Goal: Information Seeking & Learning: Check status

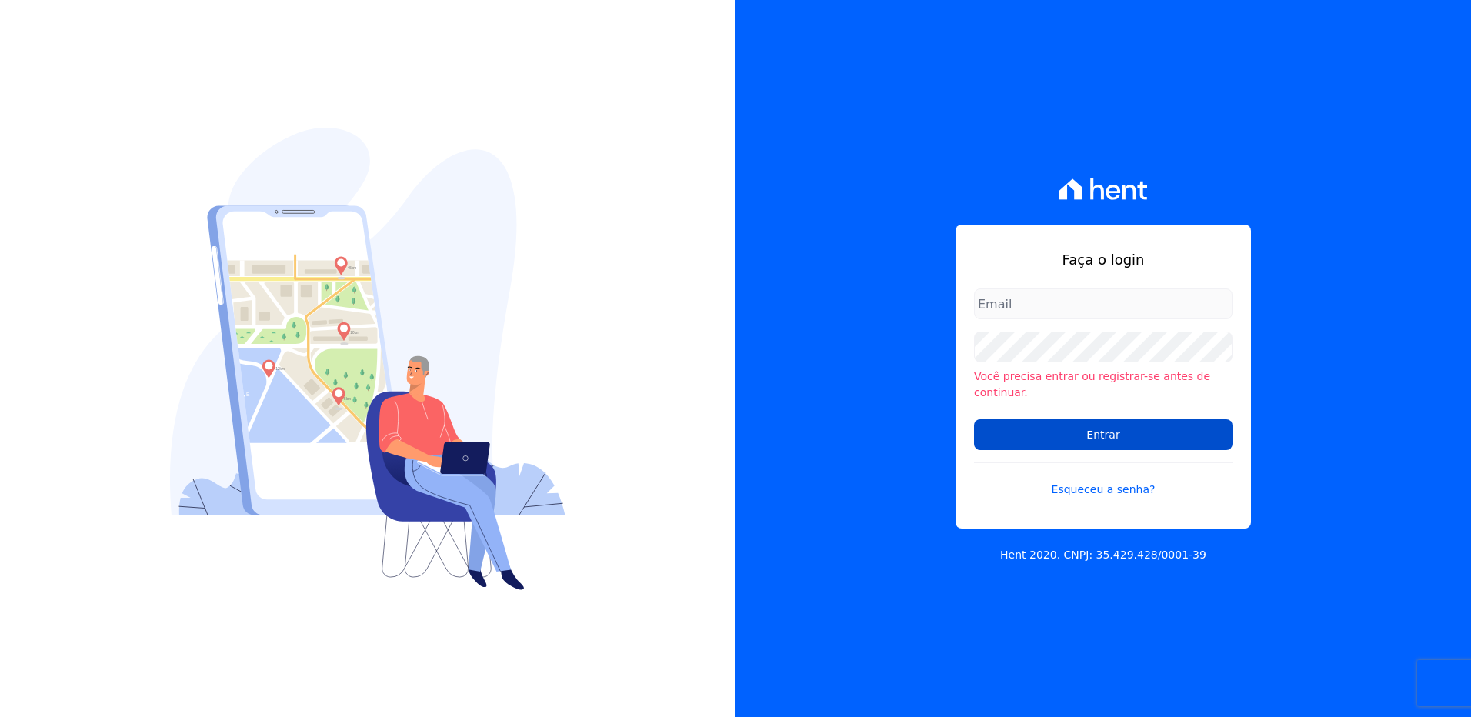
type input "nerissa.farias@e-arke.com"
click at [1097, 427] on input "Entrar" at bounding box center [1103, 434] width 259 height 31
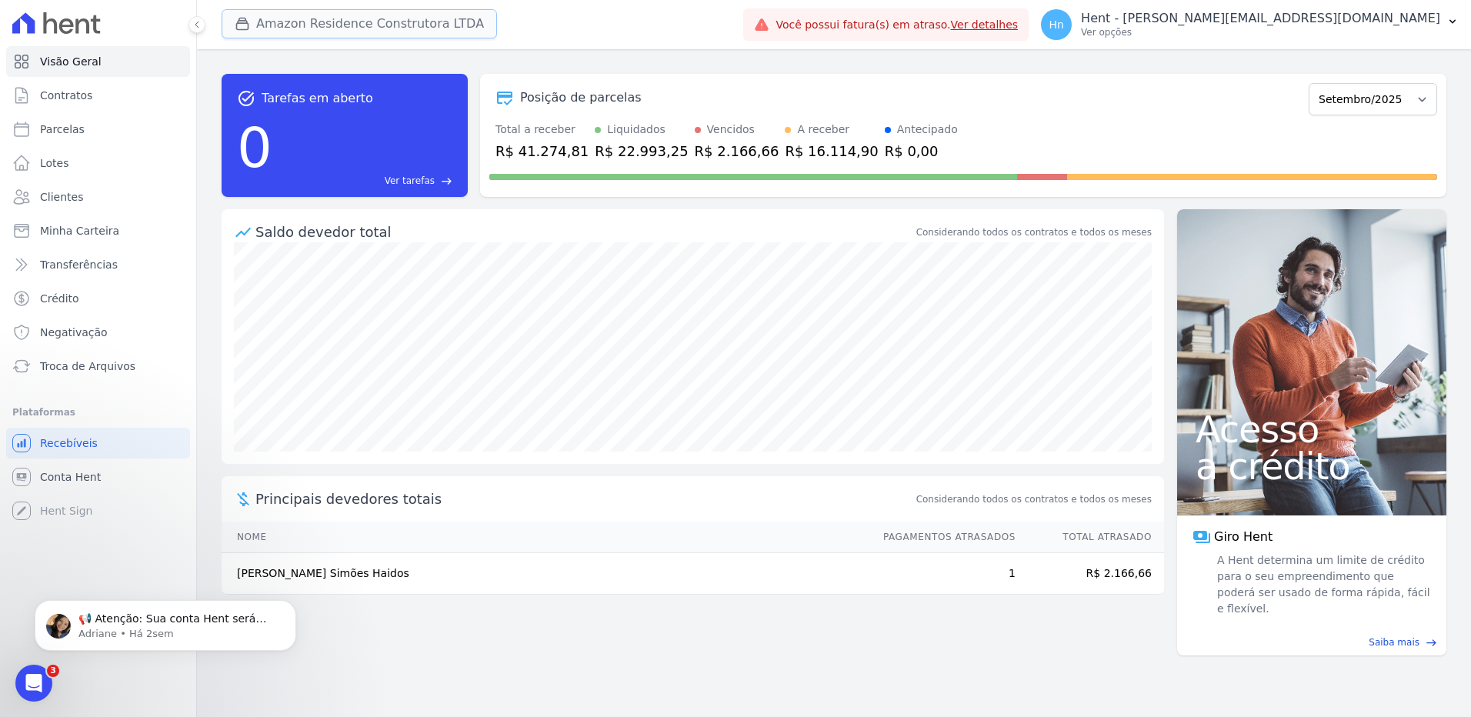
click at [323, 28] on button "Amazon Residence Construtora LTDA" at bounding box center [359, 23] width 275 height 29
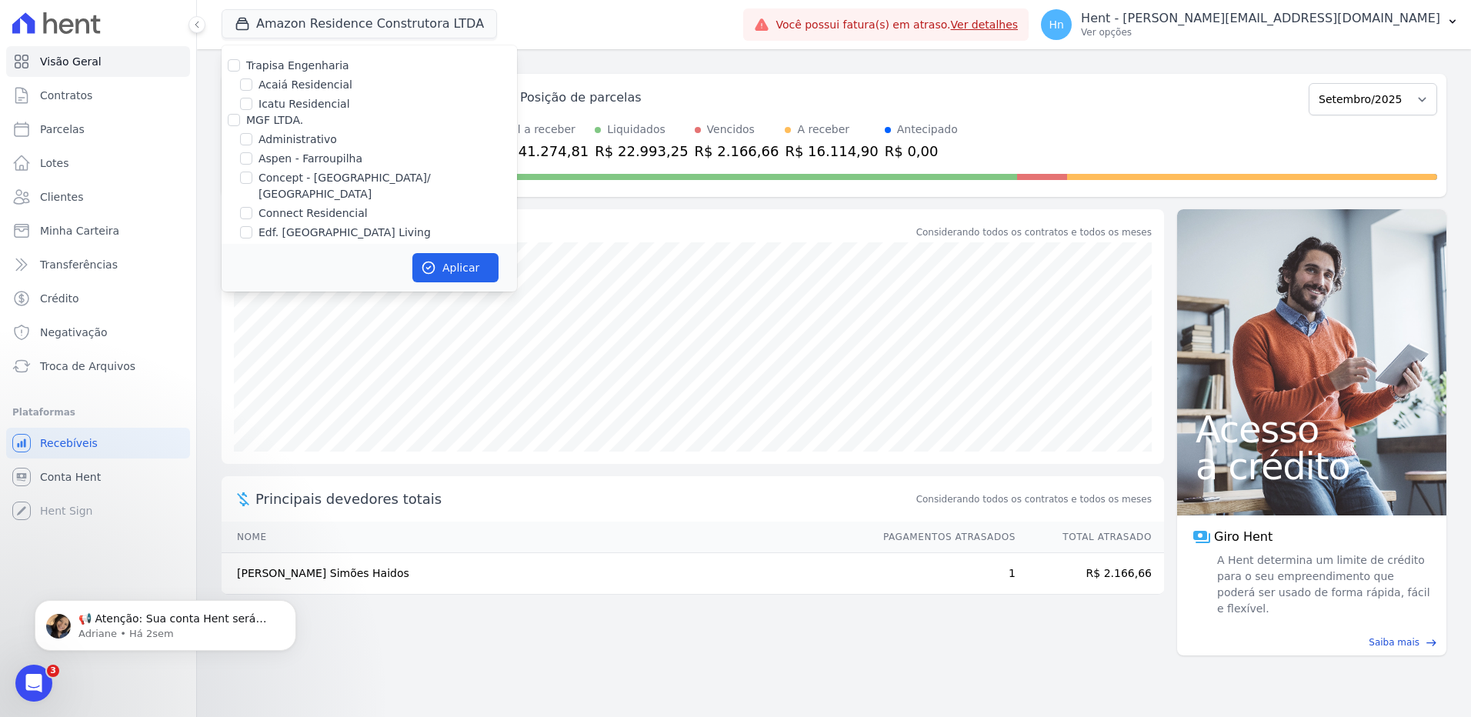
scroll to position [3522, 0]
click at [232, 186] on input "Promoval" at bounding box center [234, 192] width 12 height 12
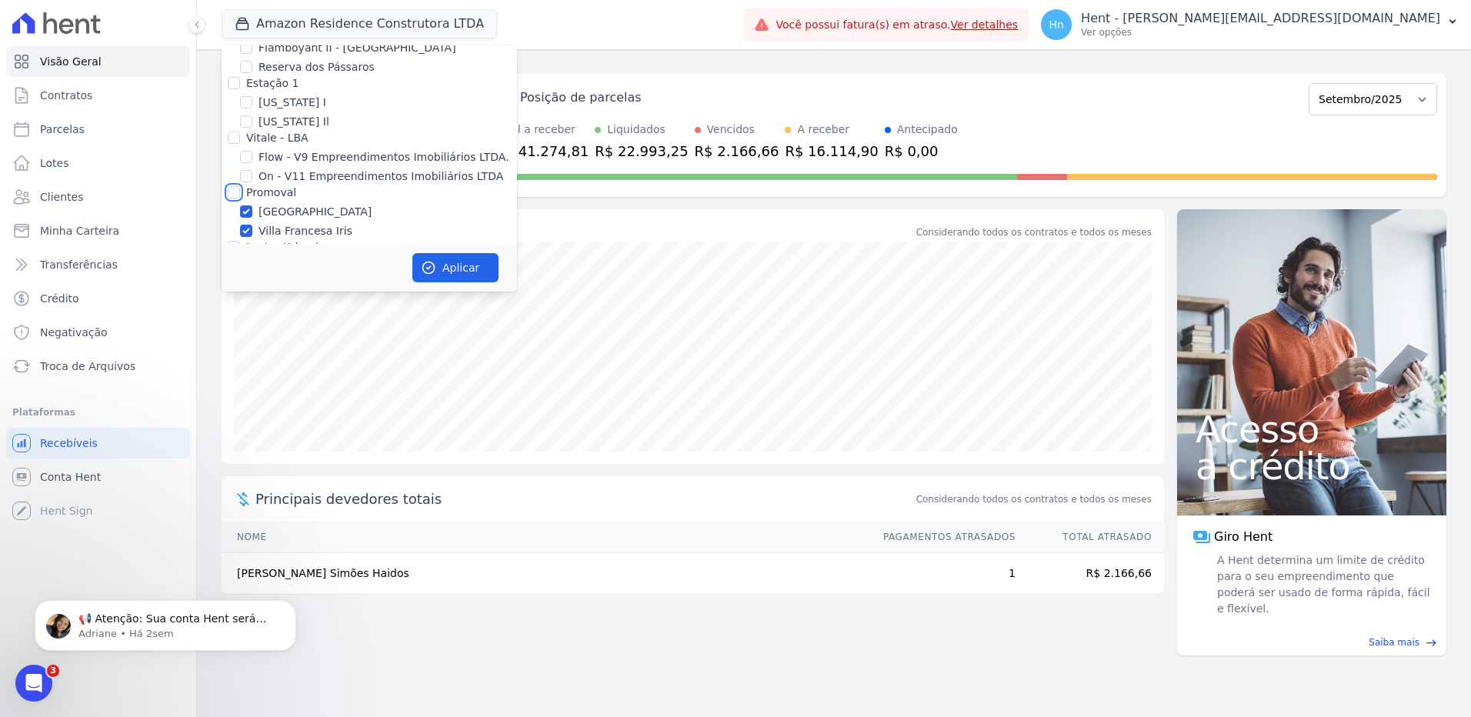
checkbox input "true"
click at [443, 267] on button "Aplicar" at bounding box center [455, 267] width 86 height 29
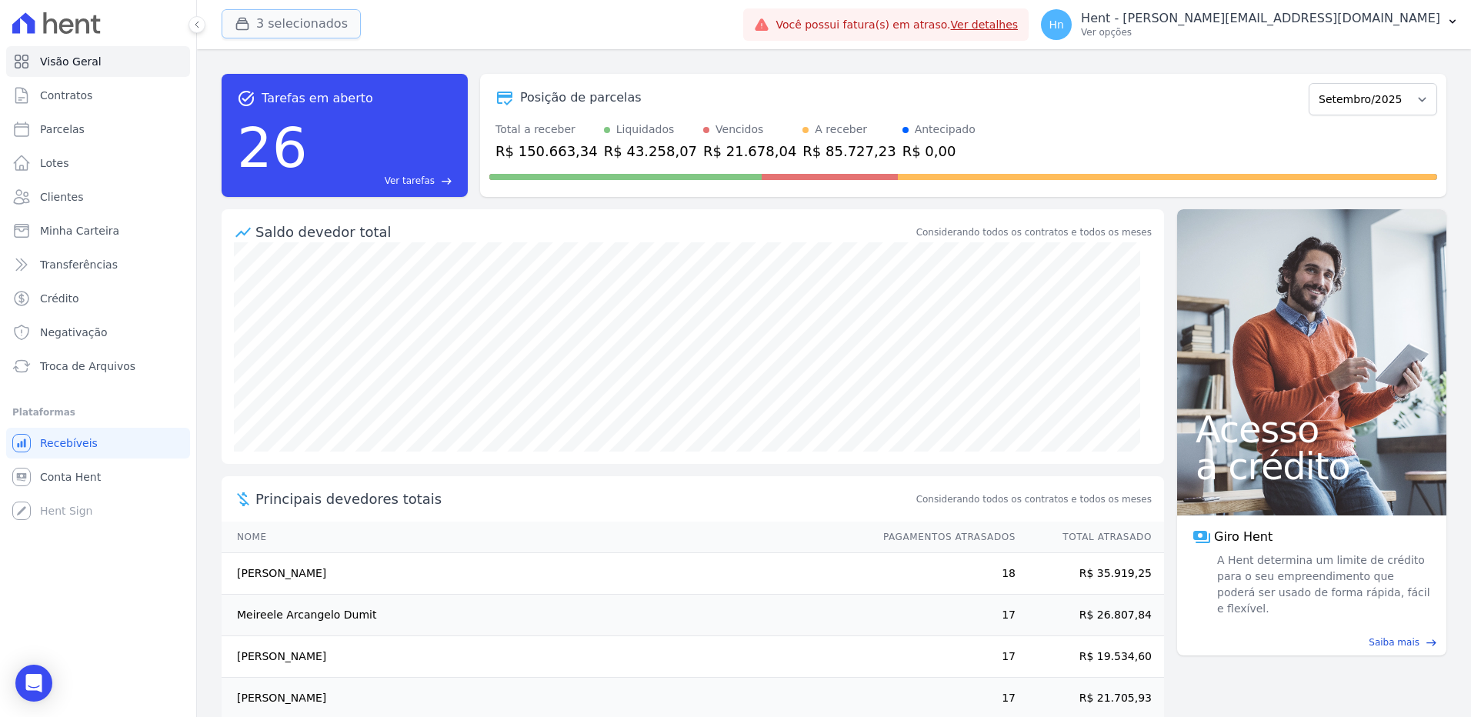
click at [323, 29] on button "3 selecionados" at bounding box center [291, 23] width 139 height 29
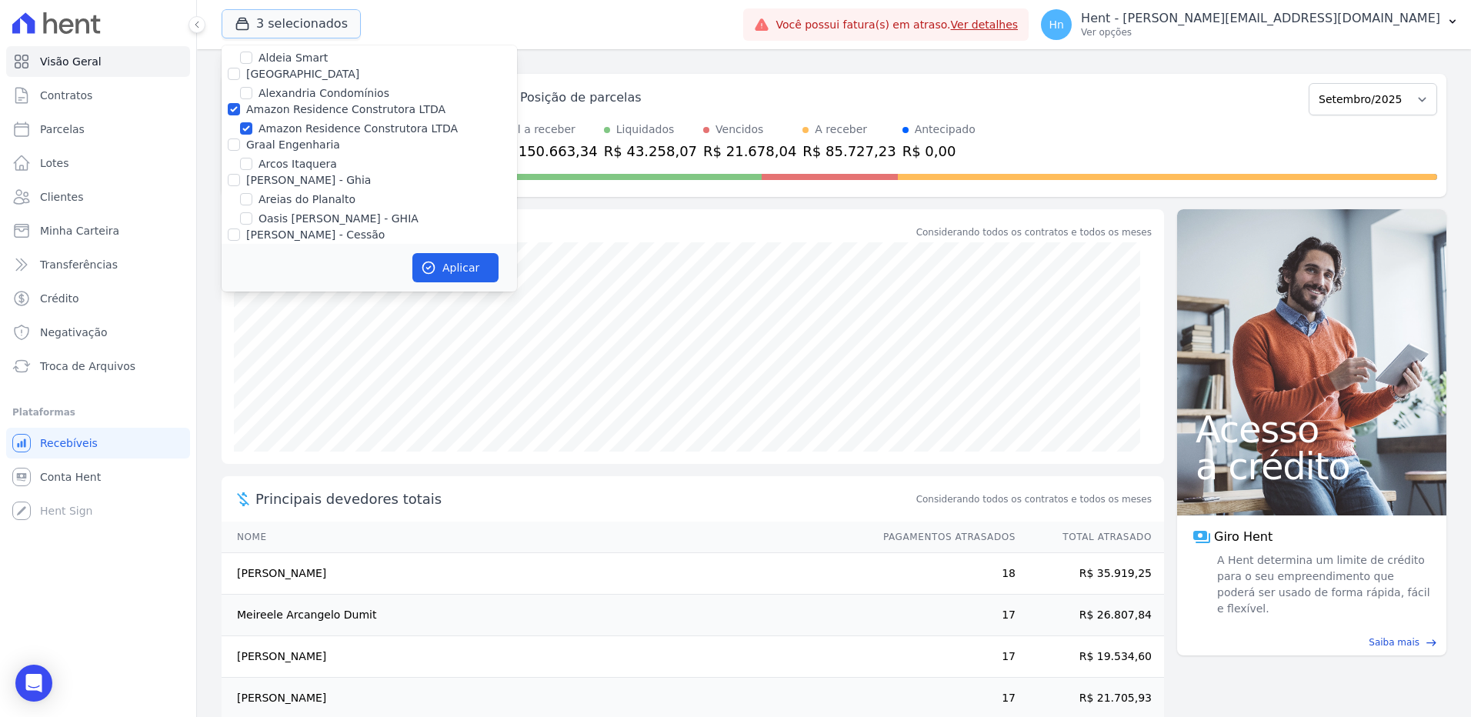
scroll to position [769, 0]
click at [234, 122] on input "Amazon Residence Construtora LTDA" at bounding box center [234, 128] width 12 height 12
checkbox input "false"
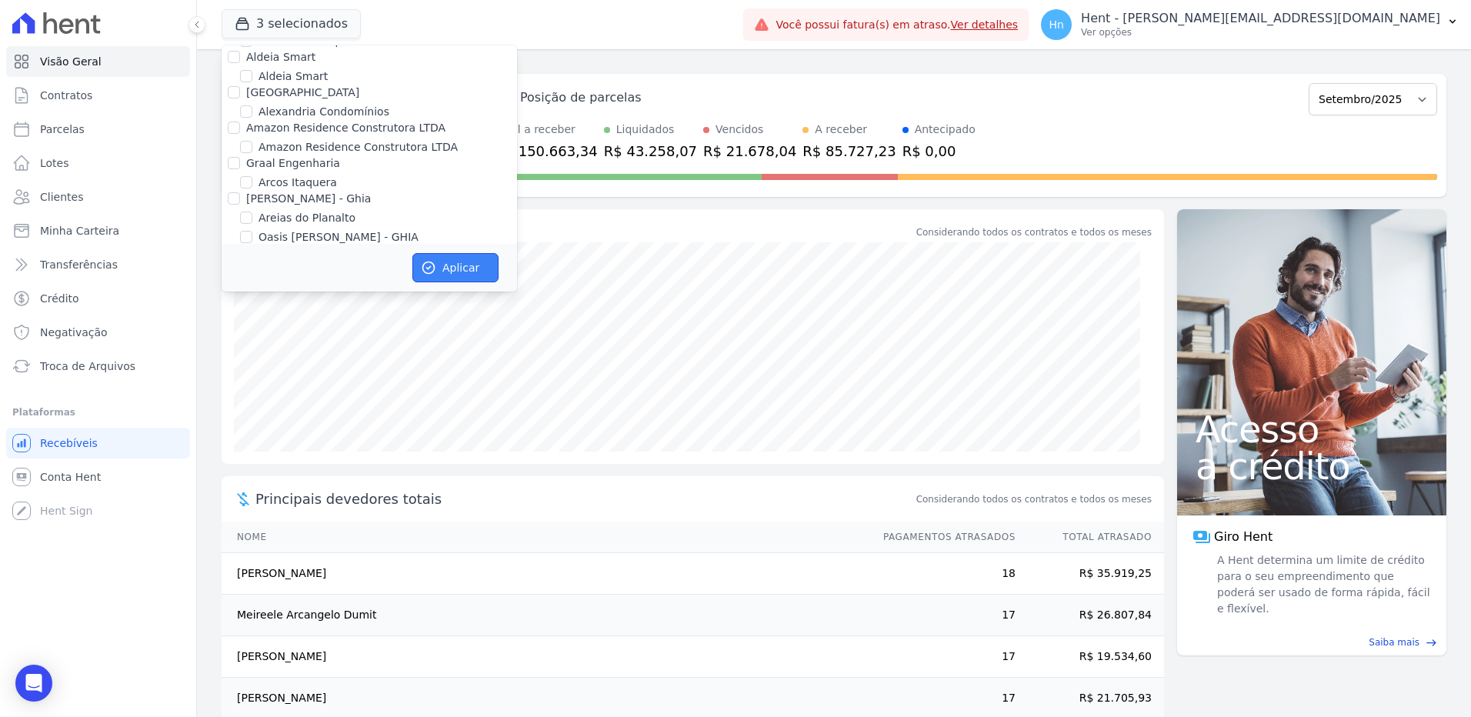
click at [454, 262] on button "Aplicar" at bounding box center [455, 267] width 86 height 29
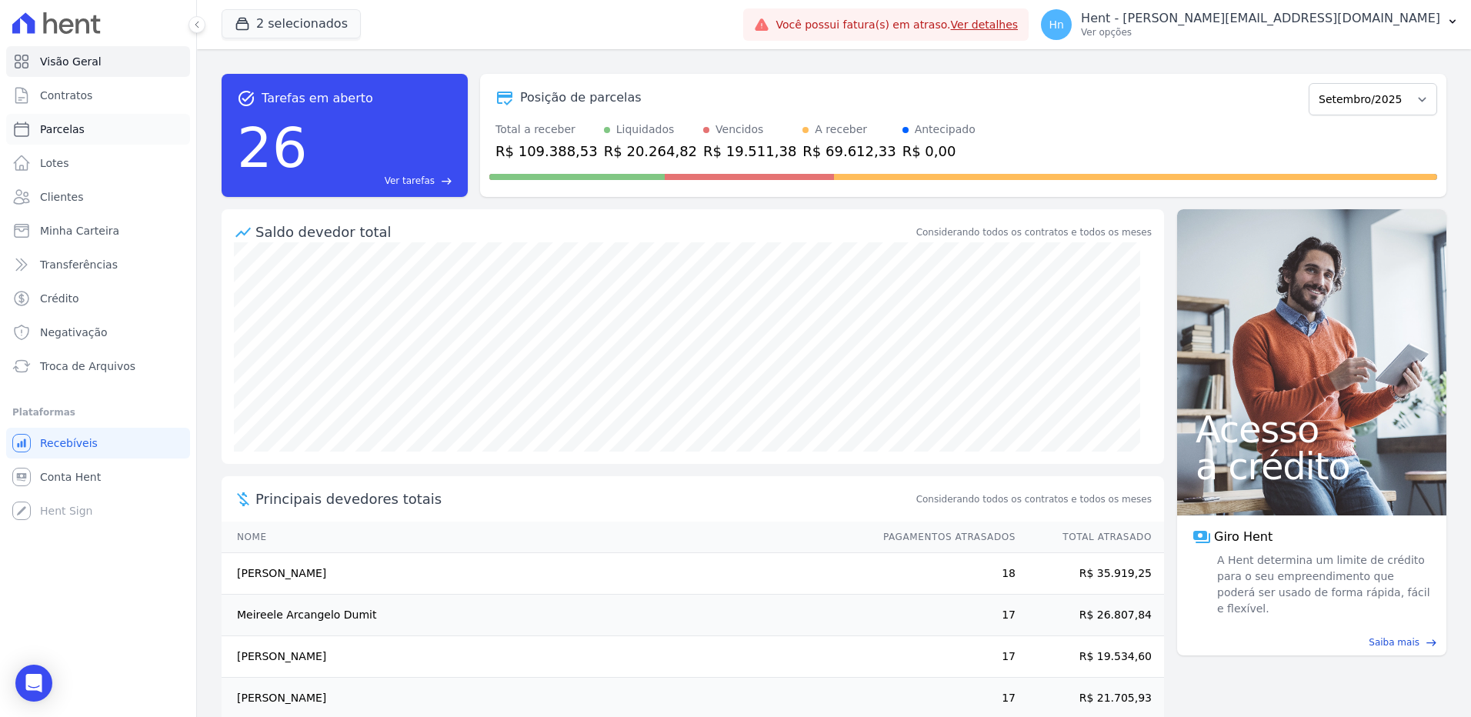
click at [52, 132] on span "Parcelas" at bounding box center [62, 129] width 45 height 15
select select
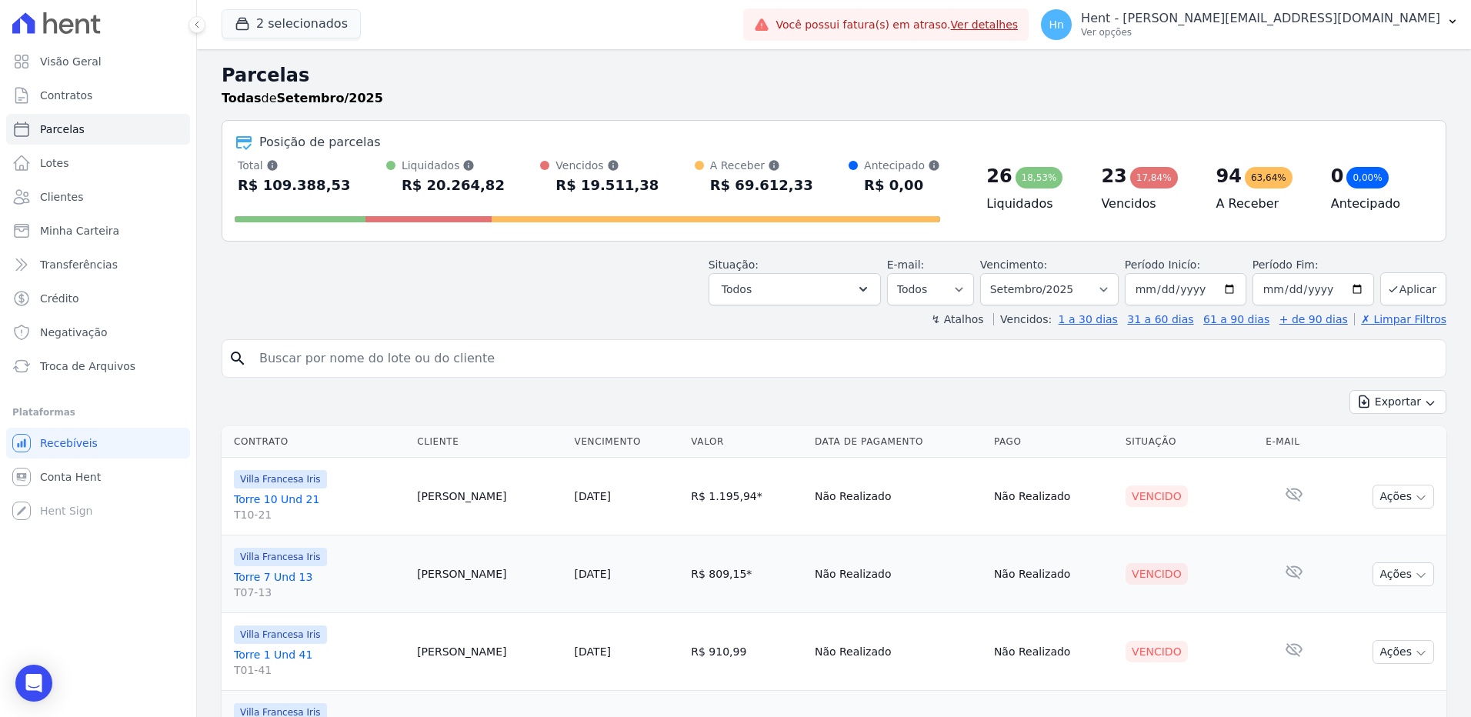
click at [1357, 89] on div "Todas de Setembro/2025" at bounding box center [834, 98] width 1225 height 18
click at [846, 290] on button "Todos" at bounding box center [795, 289] width 172 height 32
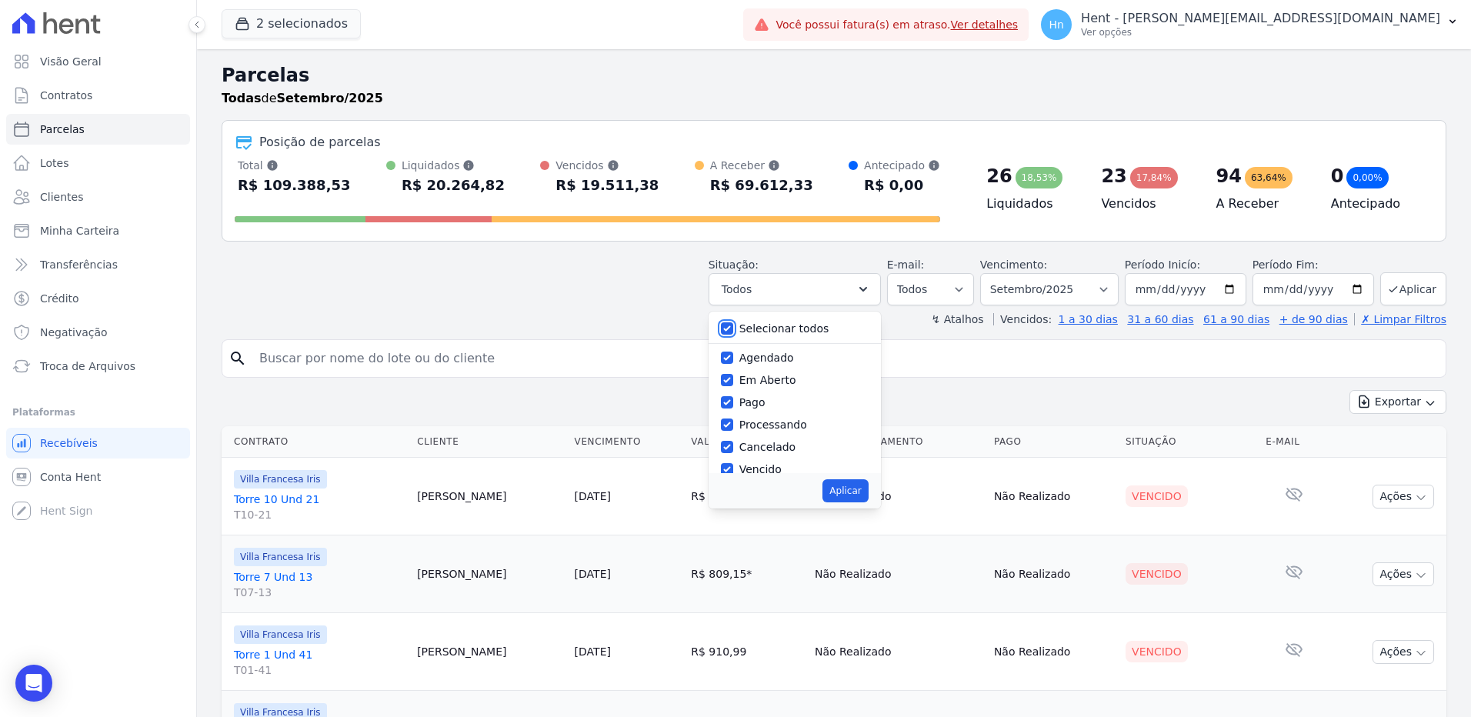
click at [733, 329] on input "Selecionar todos" at bounding box center [727, 328] width 12 height 12
checkbox input "false"
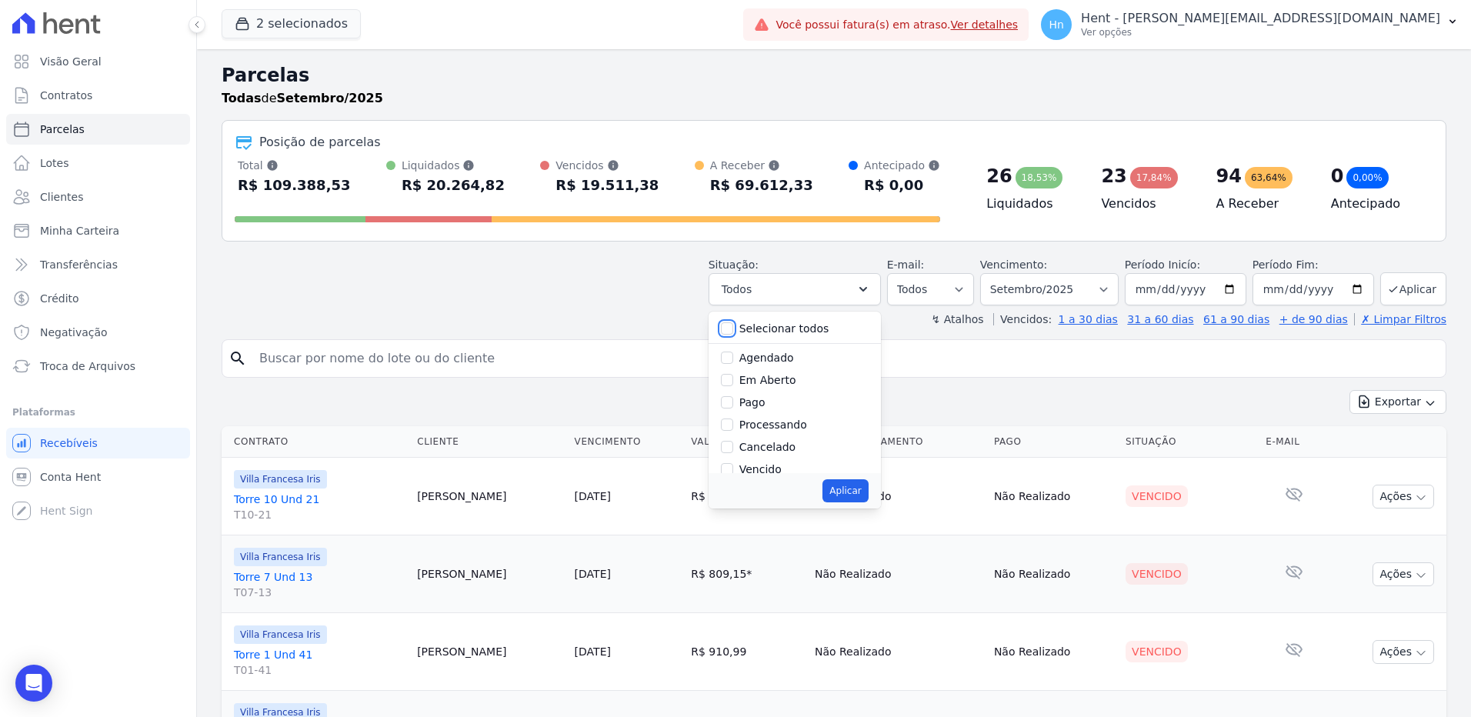
checkbox input "false"
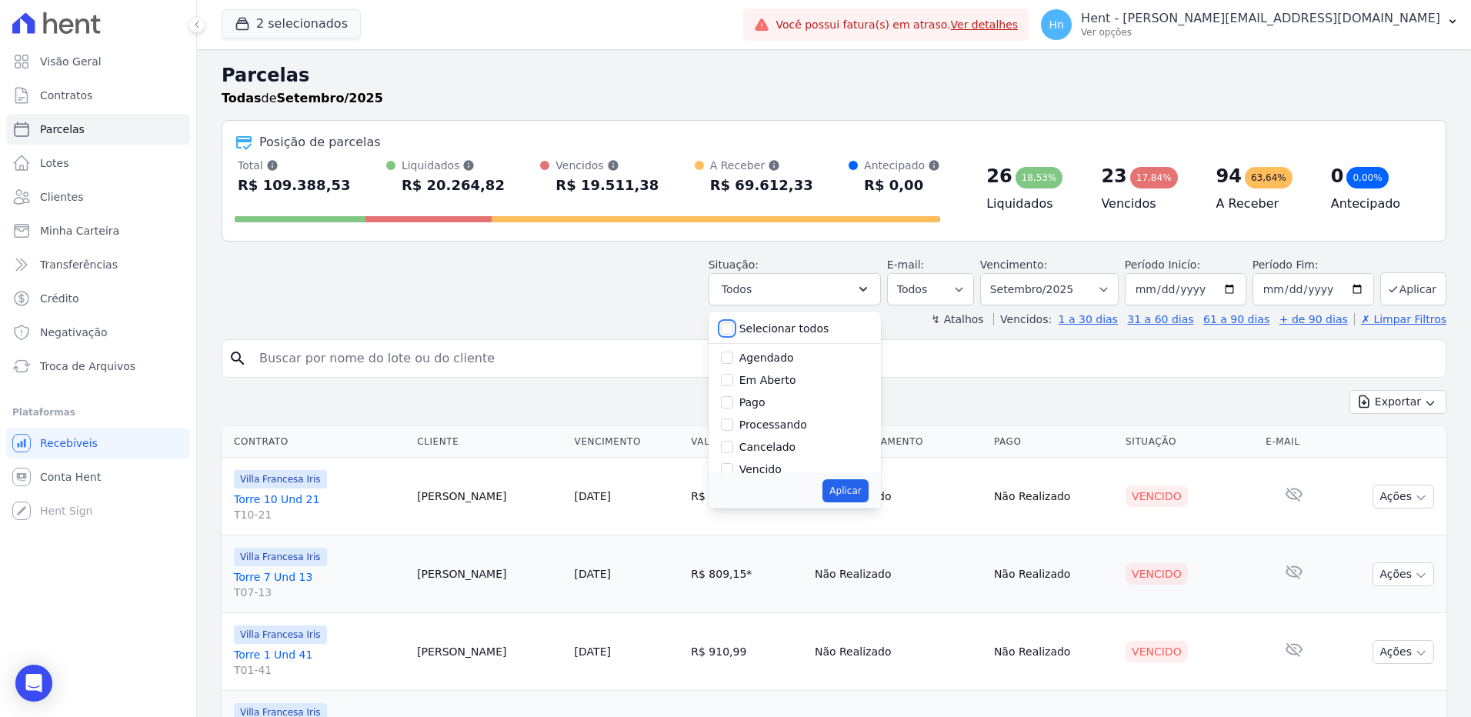
checkbox input "false"
click at [746, 467] on div "Vencido" at bounding box center [795, 470] width 148 height 22
click at [733, 470] on input "Vencido" at bounding box center [727, 469] width 12 height 12
checkbox input "true"
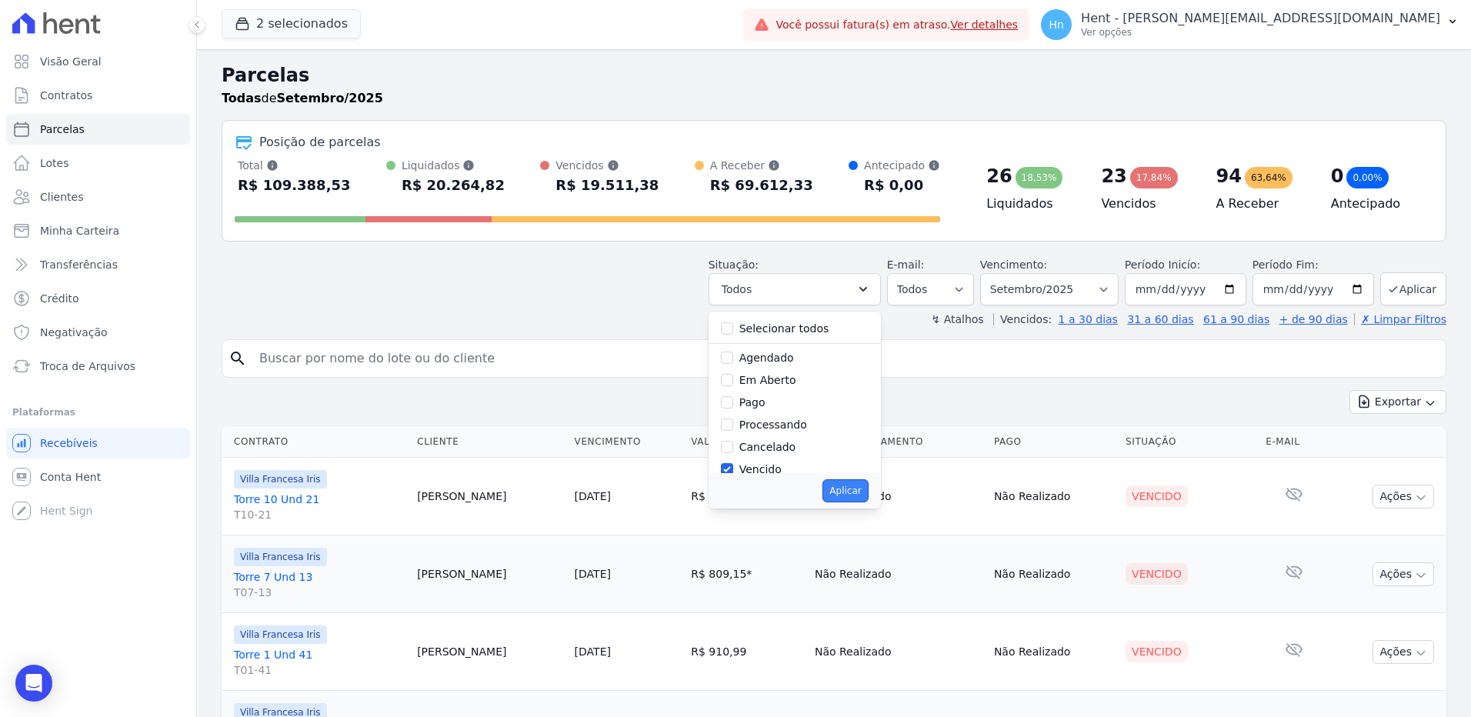
click at [867, 482] on button "Aplicar" at bounding box center [845, 490] width 45 height 23
select select "overdue"
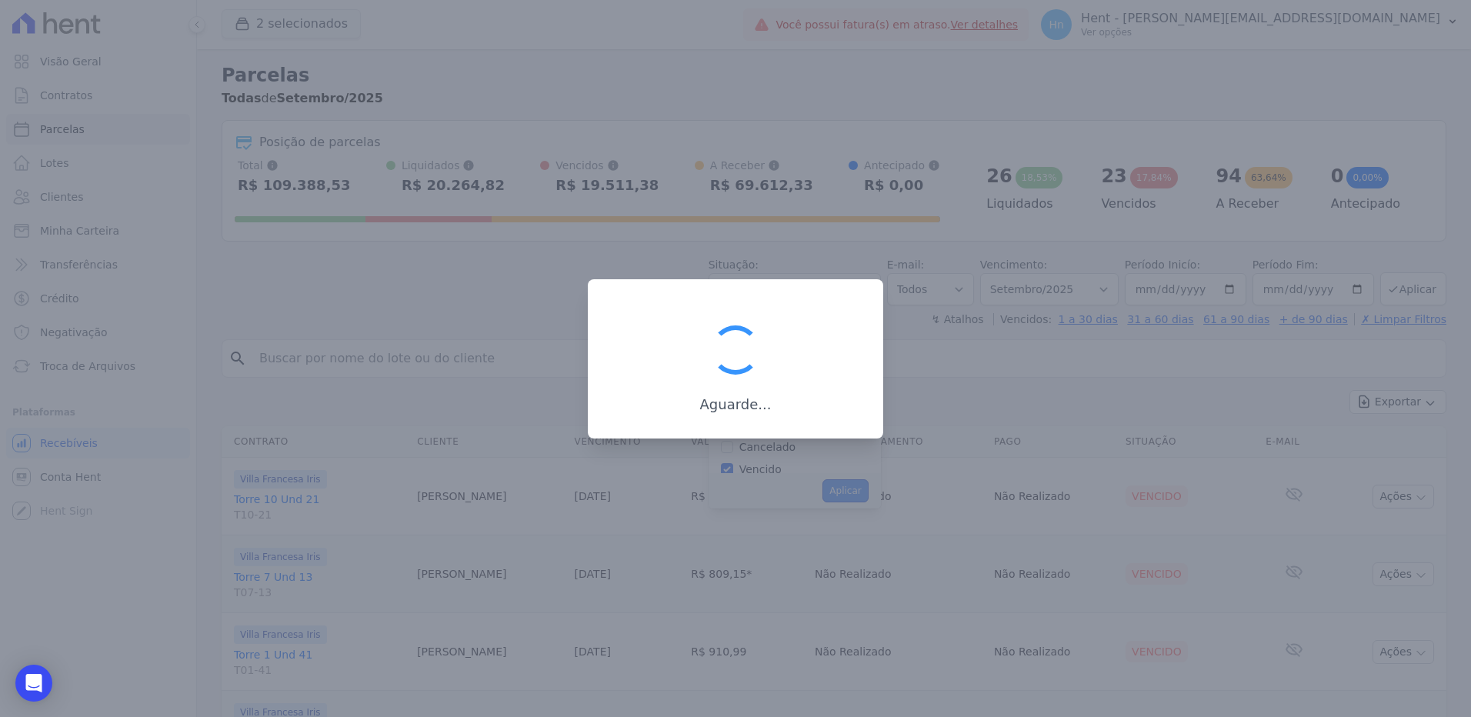
scroll to position [28, 0]
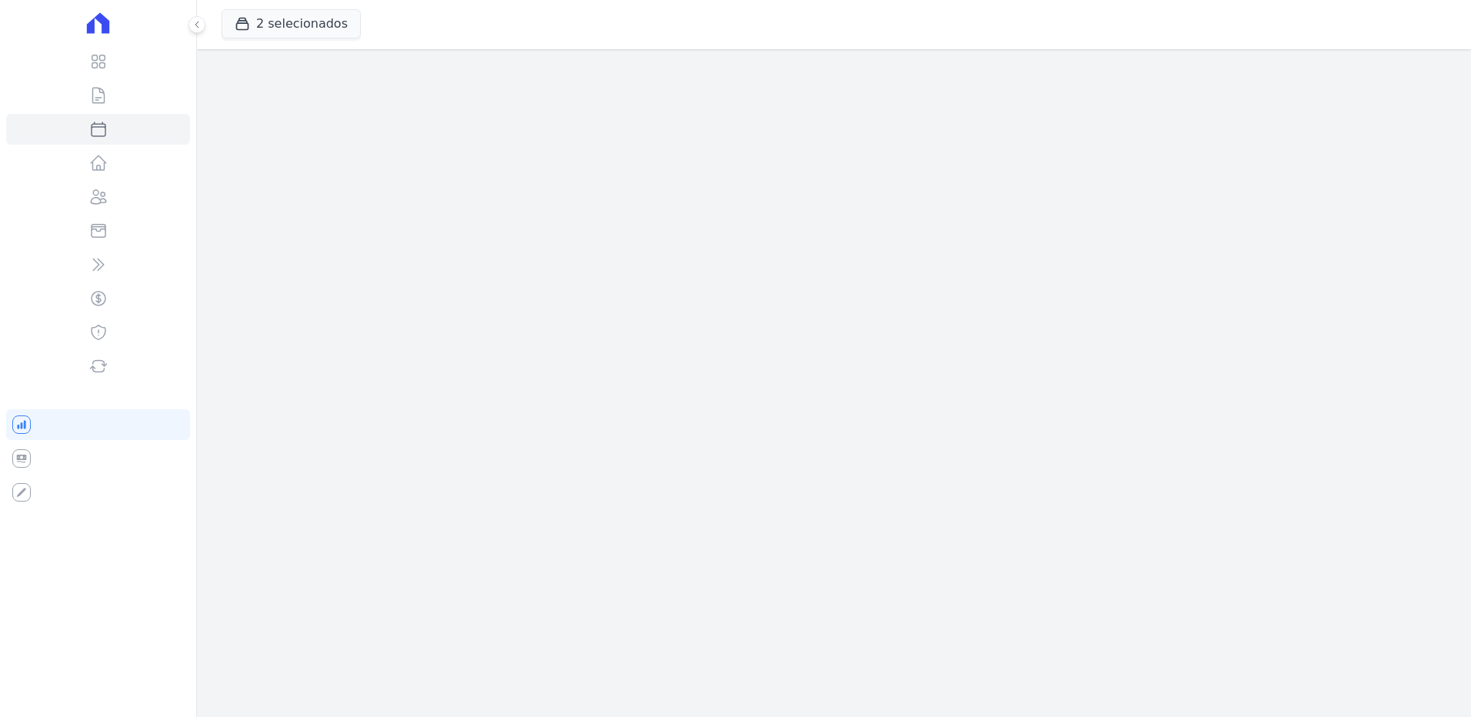
select select
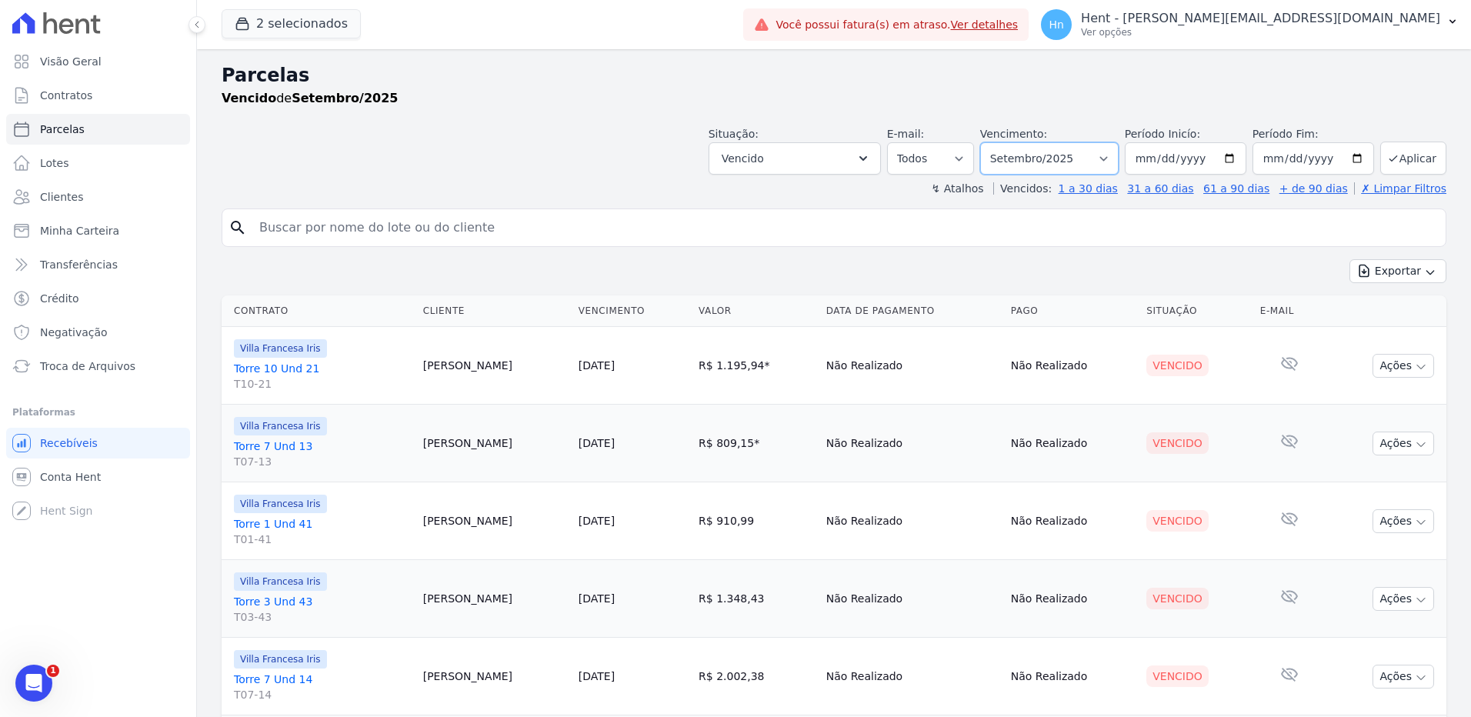
click at [1099, 154] on select "Filtrar por período ──────── Todos os meses Setembro/2023 Outubro/2023 Novembro…" at bounding box center [1049, 158] width 139 height 32
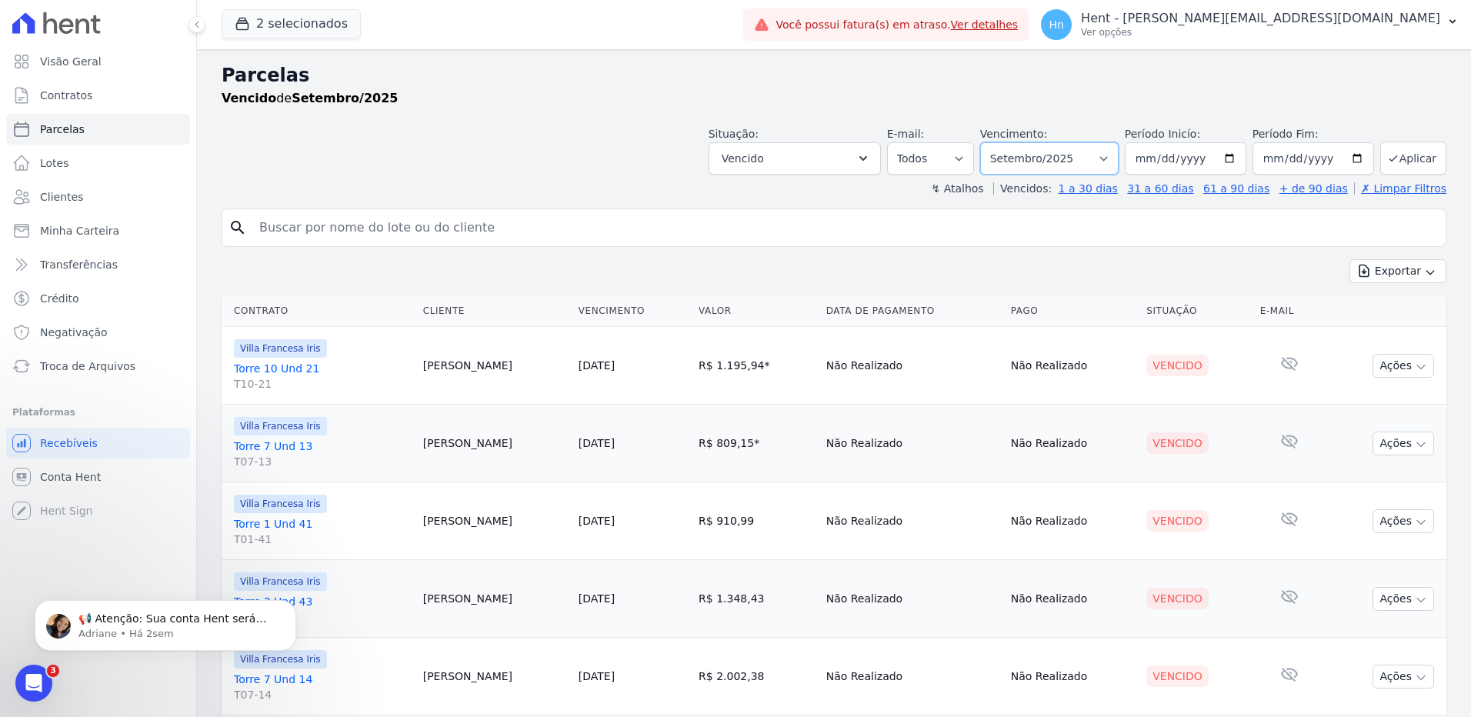
select select "all"
click at [990, 142] on select "Filtrar por período ──────── Todos os meses Setembro/2023 Outubro/2023 Novembro…" at bounding box center [1049, 158] width 139 height 32
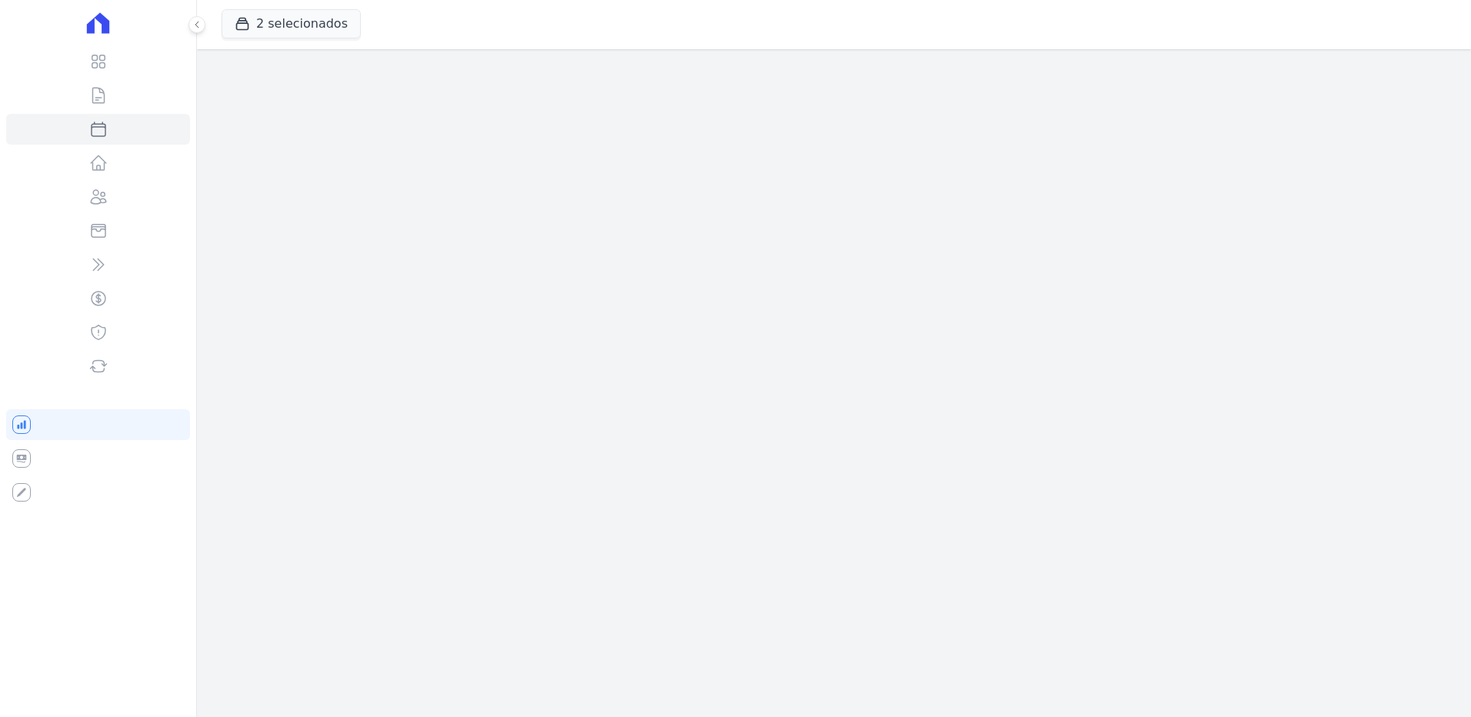
select select
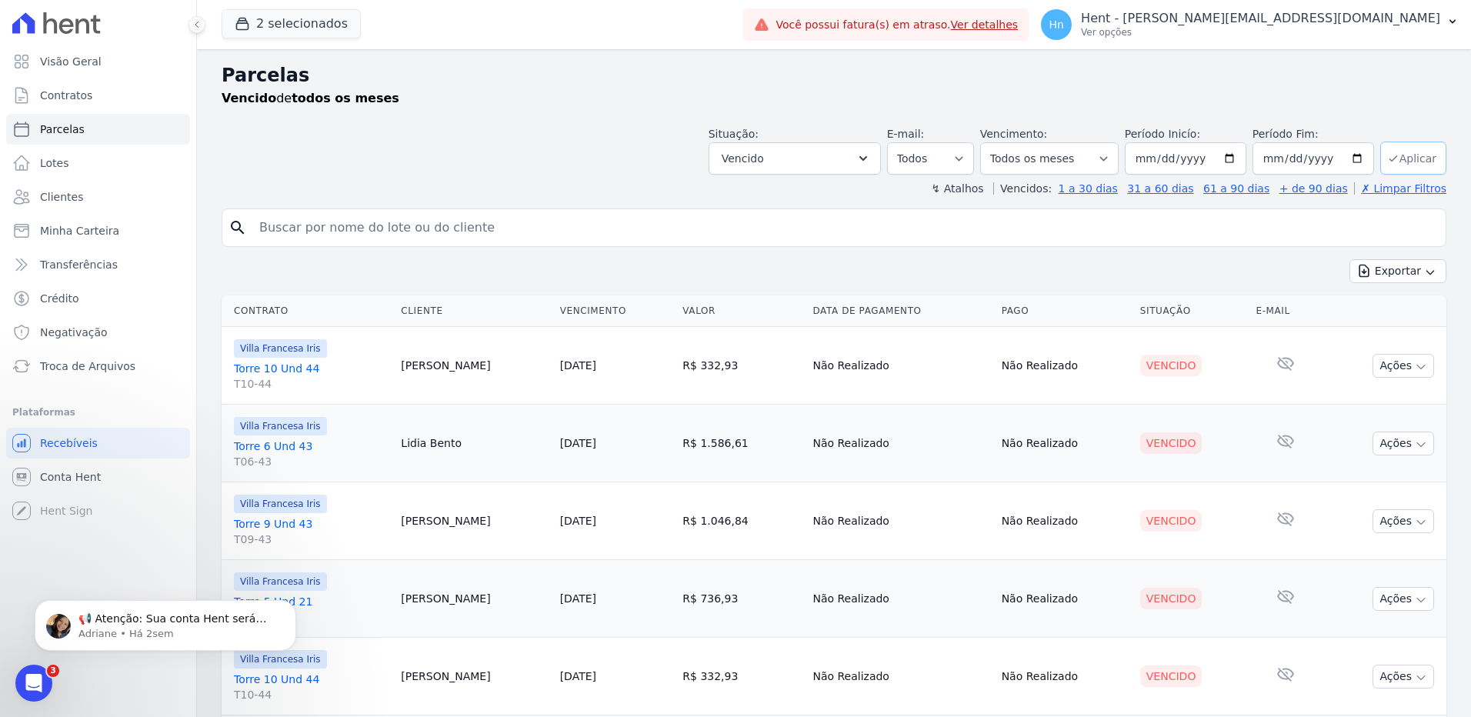
click at [1416, 163] on button "Aplicar" at bounding box center [1413, 158] width 66 height 33
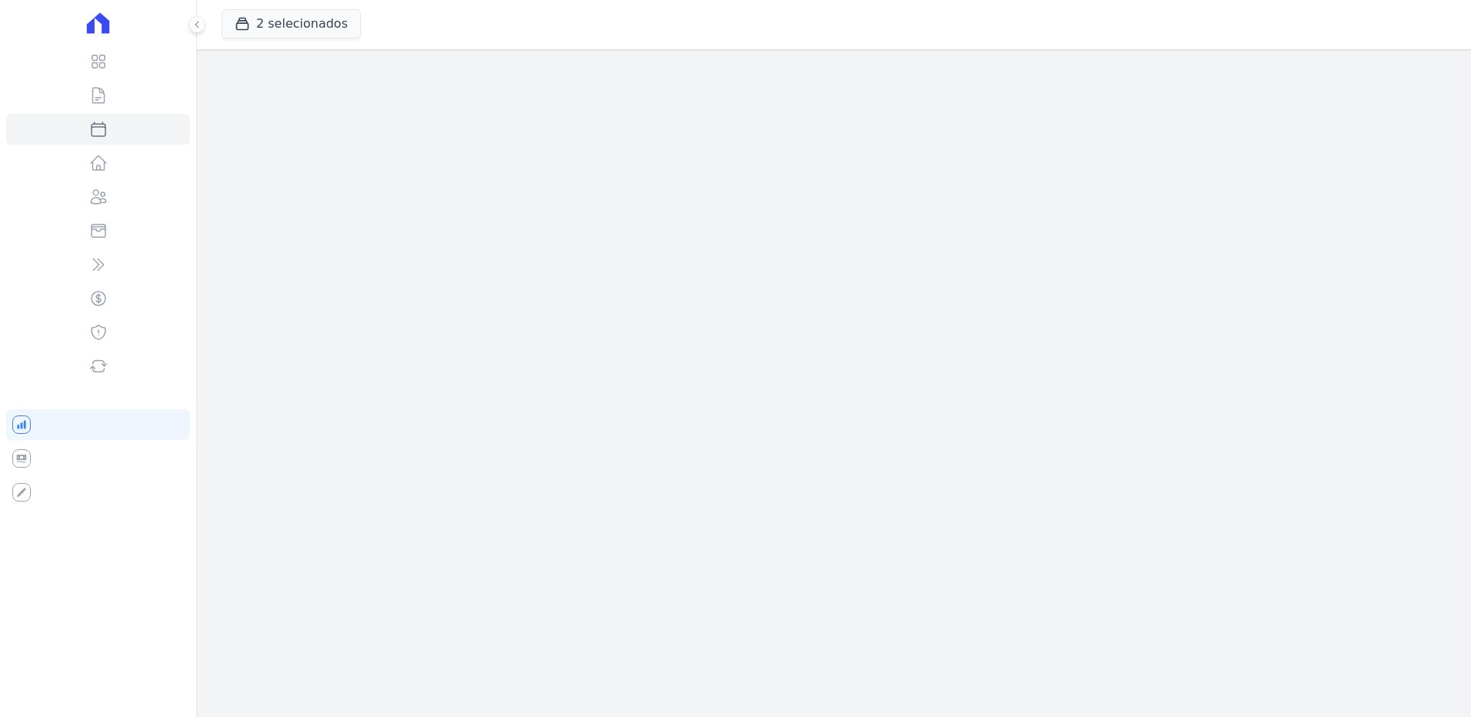
select select
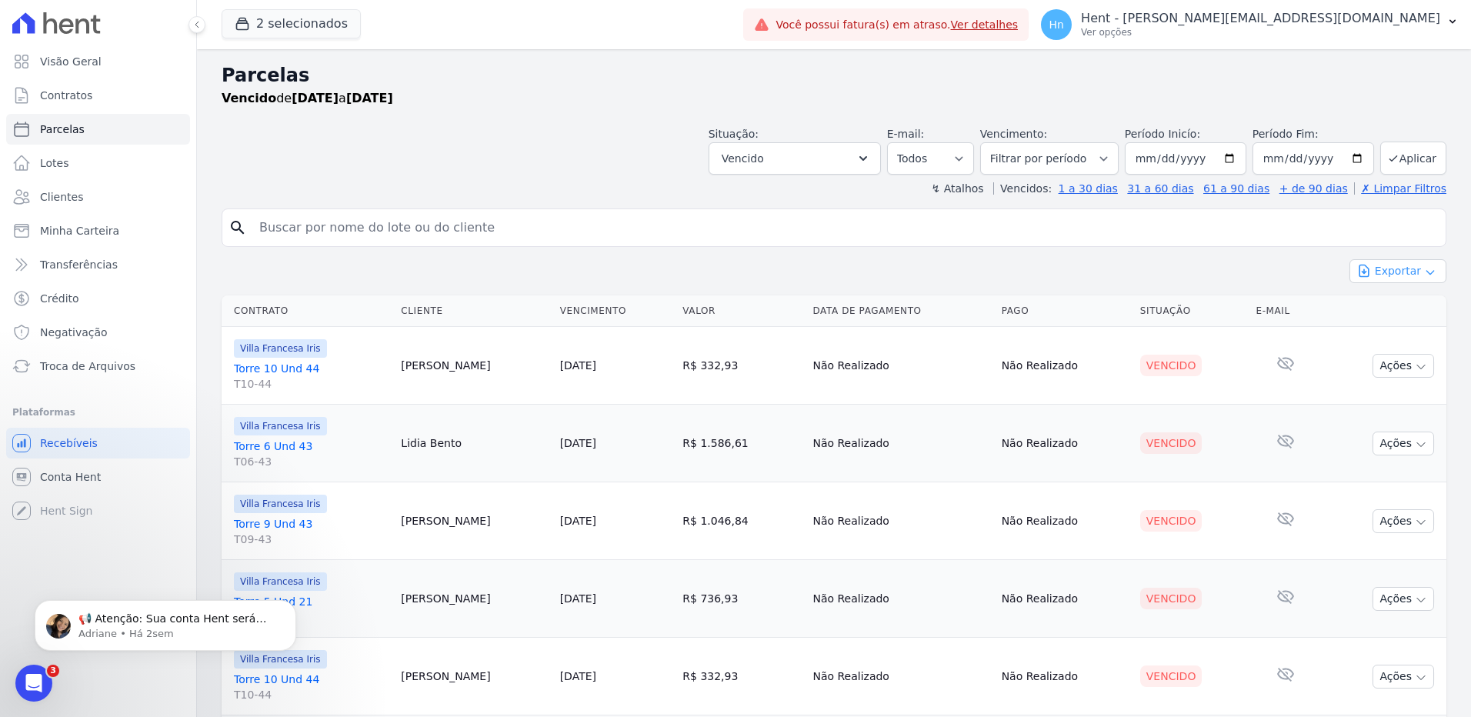
click at [1424, 268] on icon "button" at bounding box center [1430, 272] width 12 height 12
click at [1383, 335] on span "Exportar CSV" at bounding box center [1397, 333] width 82 height 15
click at [1272, 102] on div "Vencido de [DATE] a [DATE]" at bounding box center [834, 98] width 1225 height 18
click at [75, 189] on span "Clientes" at bounding box center [61, 196] width 43 height 15
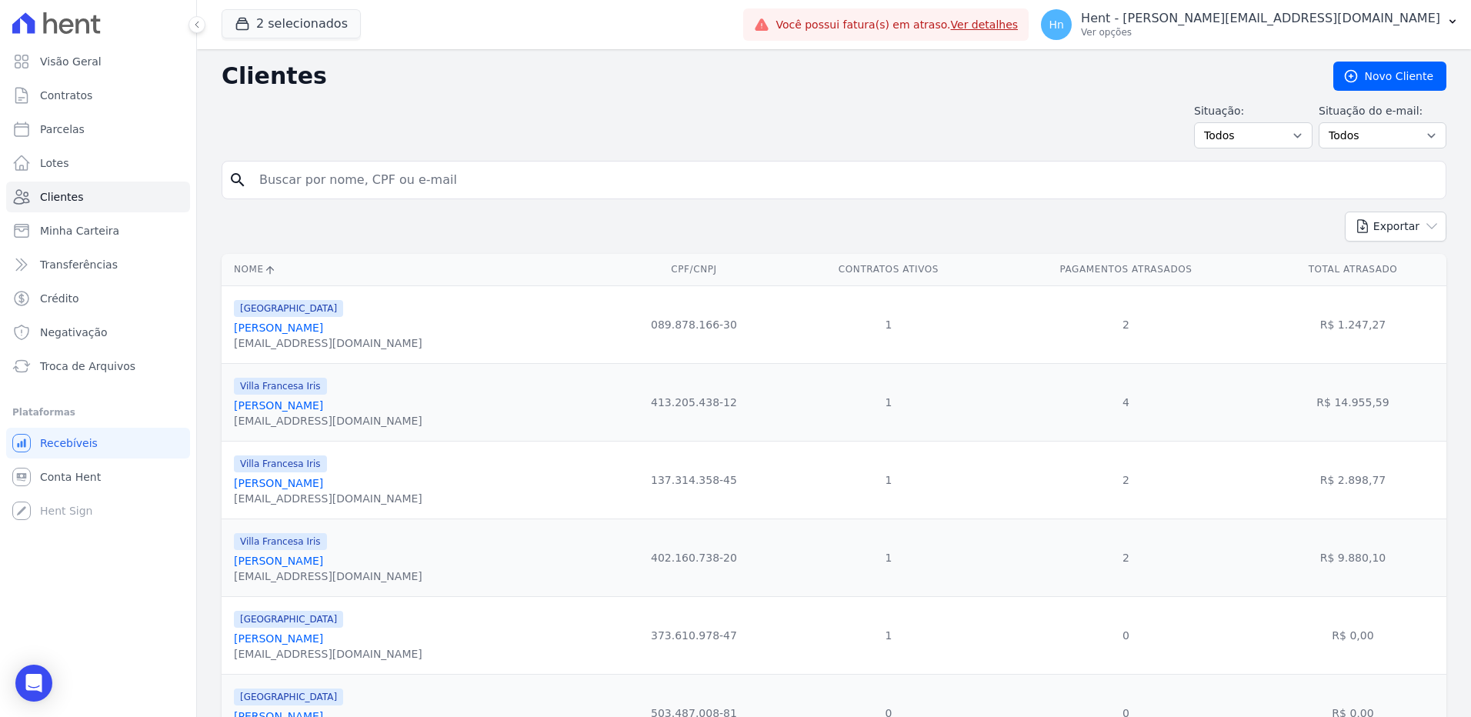
click at [424, 181] on input "search" at bounding box center [845, 180] width 1190 height 31
paste input "Ulisses [PERSON_NAME]"
type input "Ulisses [PERSON_NAME]"
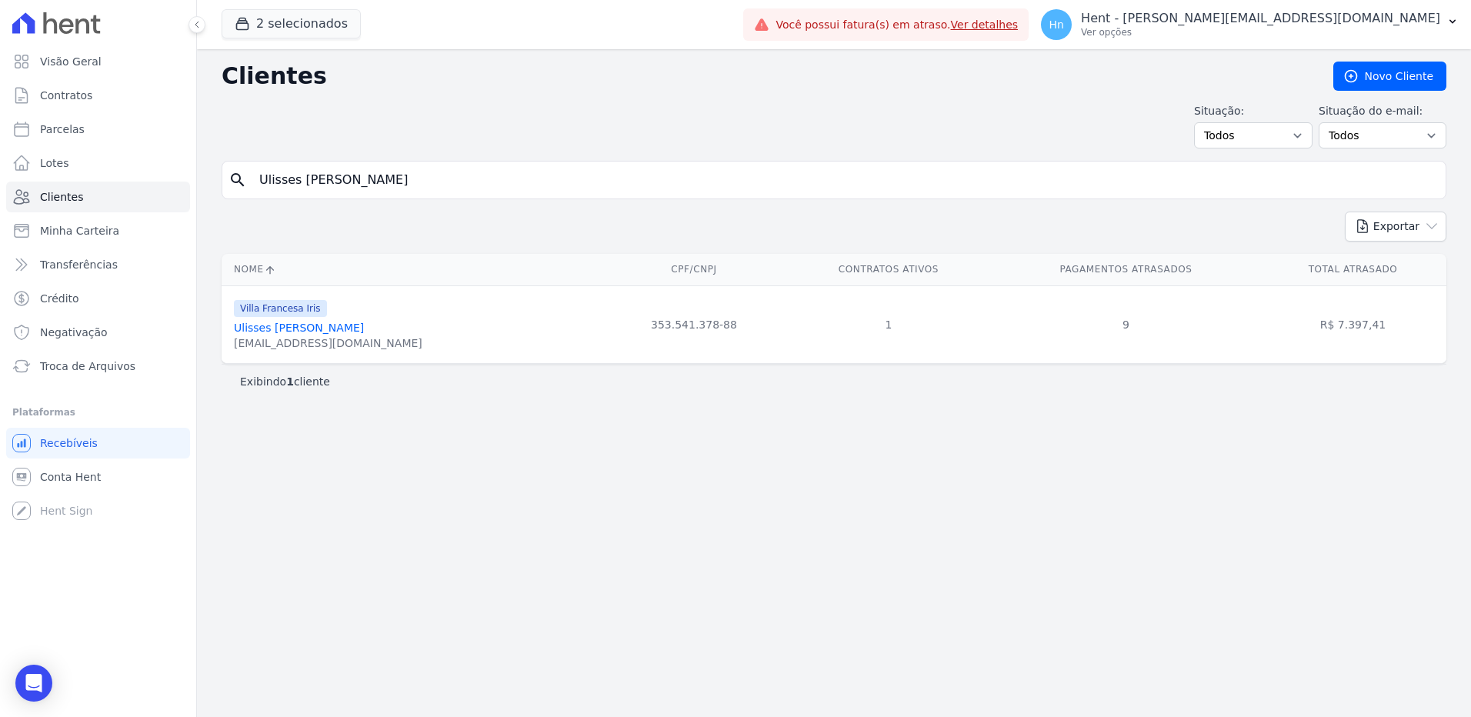
click at [316, 332] on link "Ulisses [PERSON_NAME]" at bounding box center [299, 328] width 130 height 12
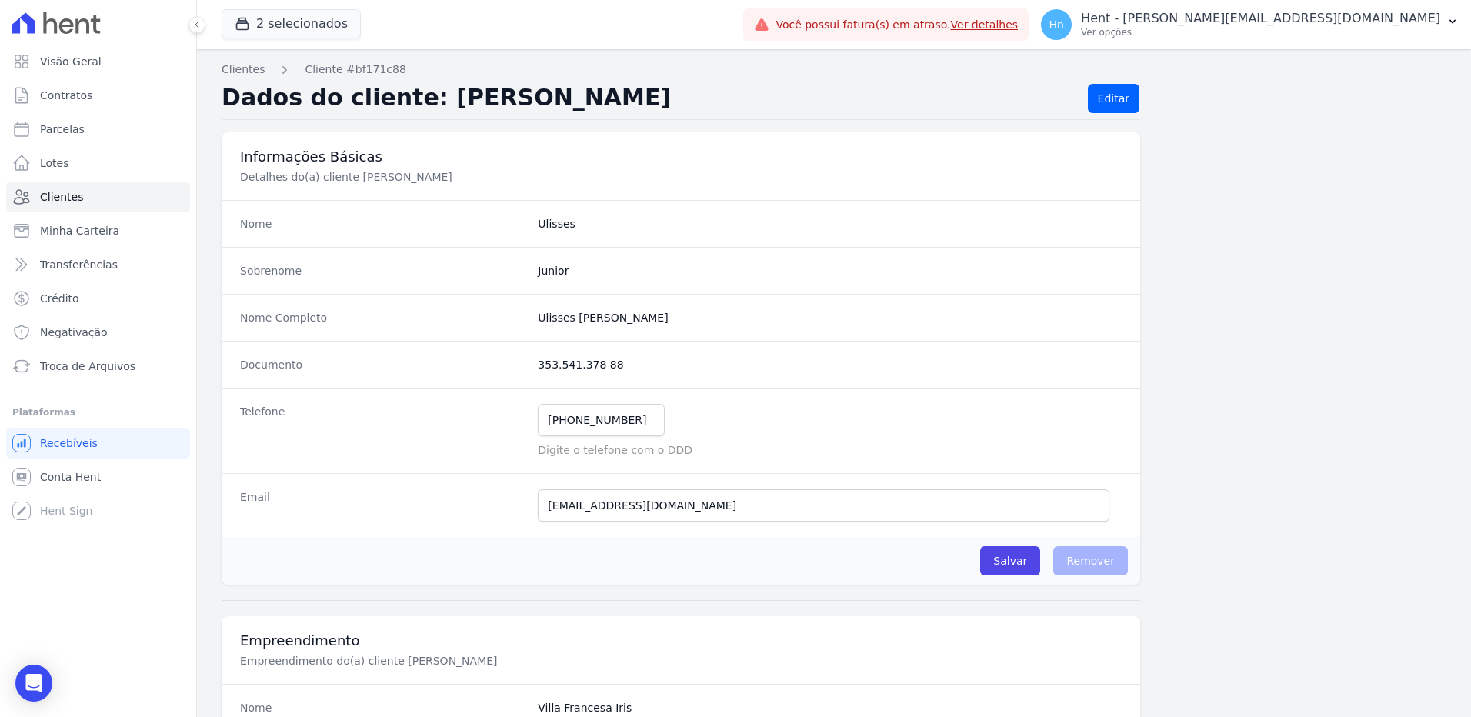
scroll to position [77, 0]
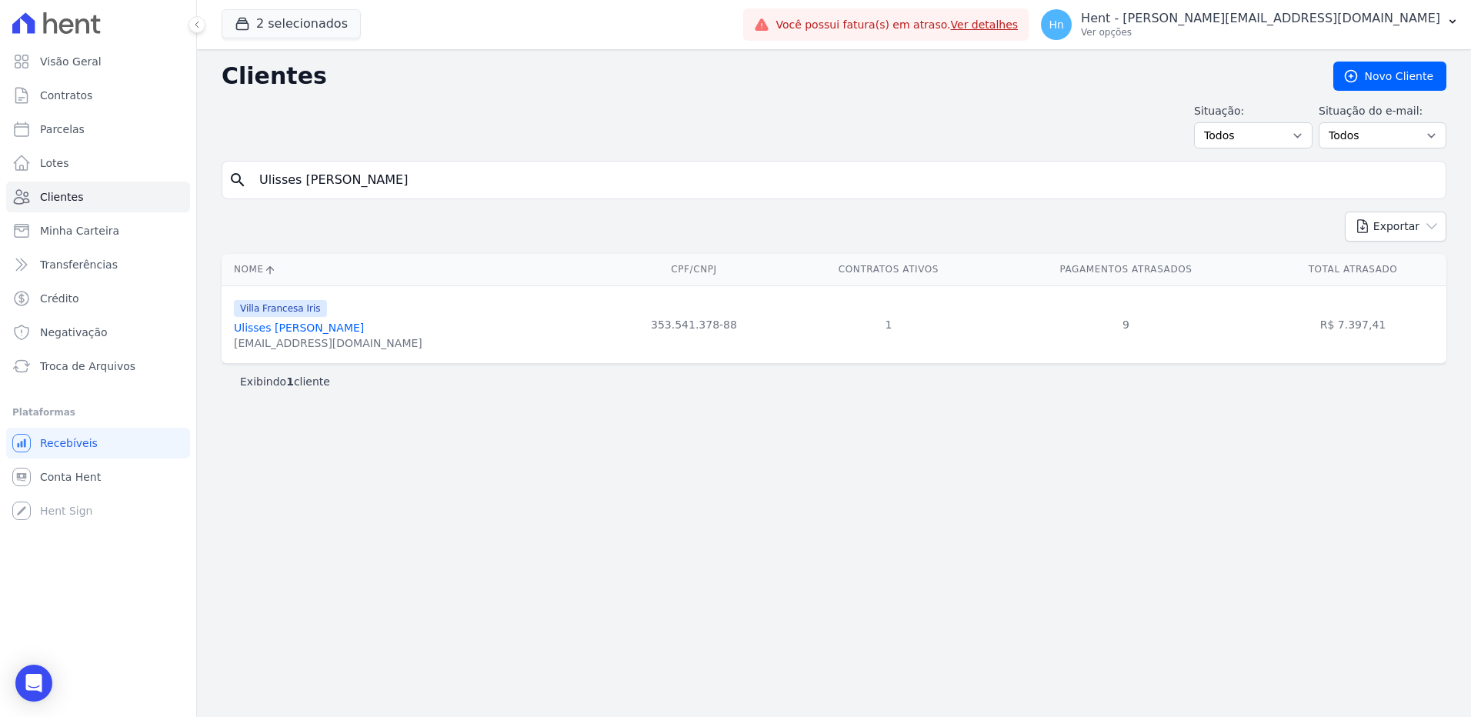
click at [295, 328] on link "Ulisses [PERSON_NAME]" at bounding box center [299, 328] width 130 height 12
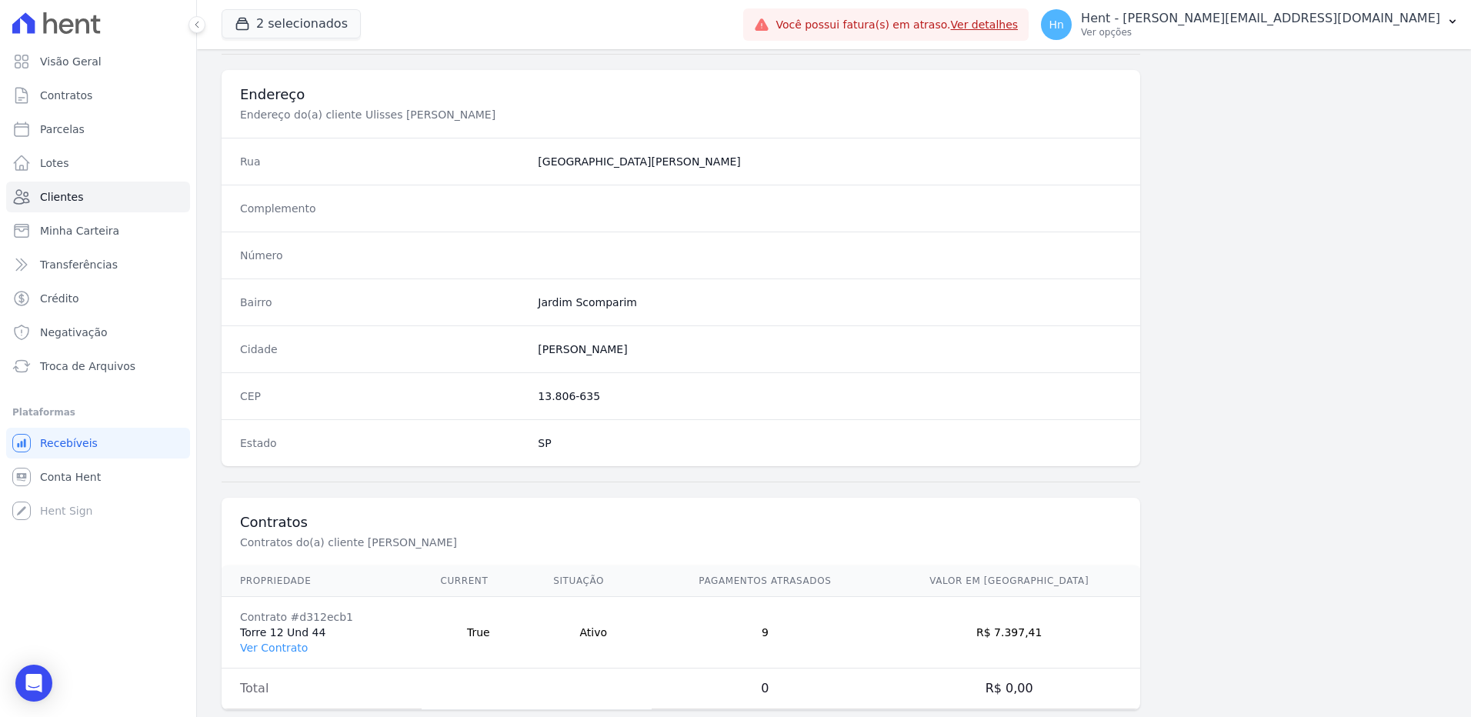
scroll to position [723, 0]
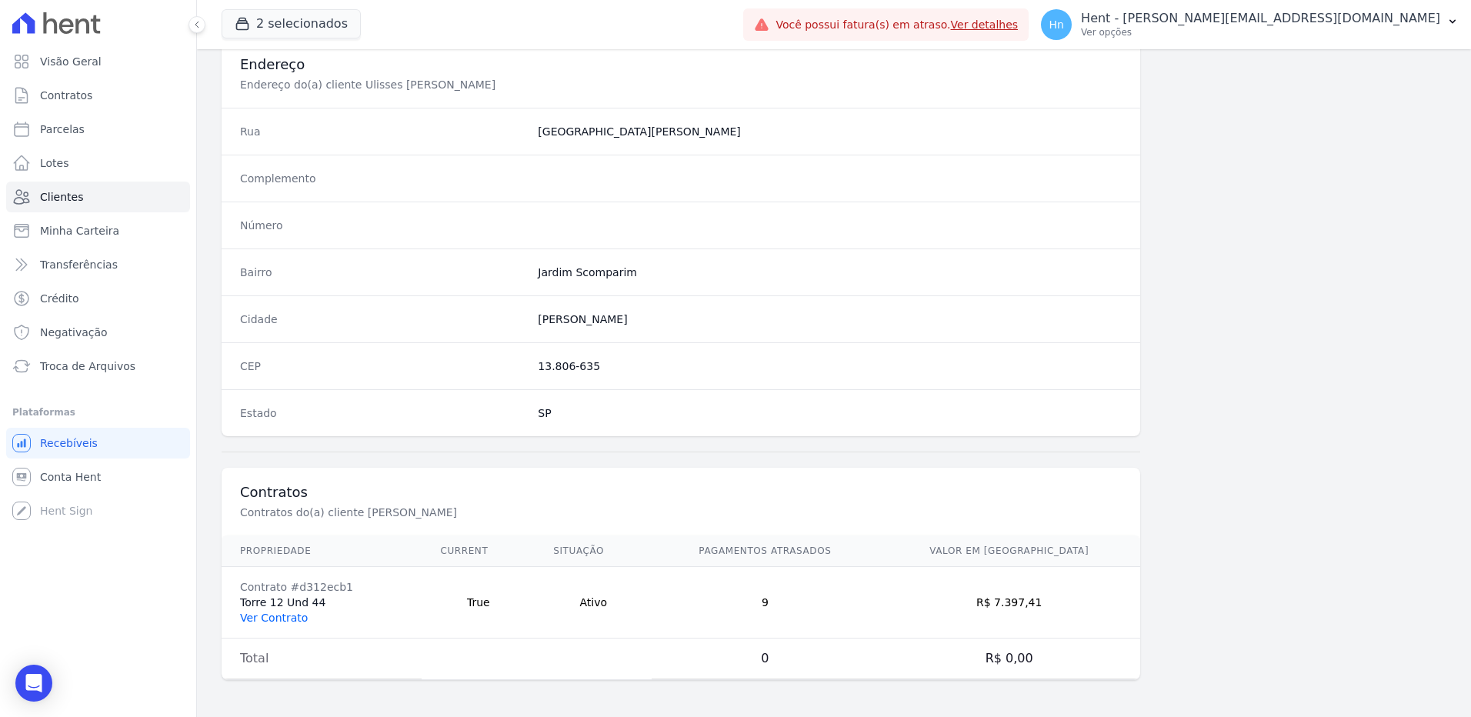
click at [262, 623] on link "Ver Contrato" at bounding box center [274, 618] width 68 height 12
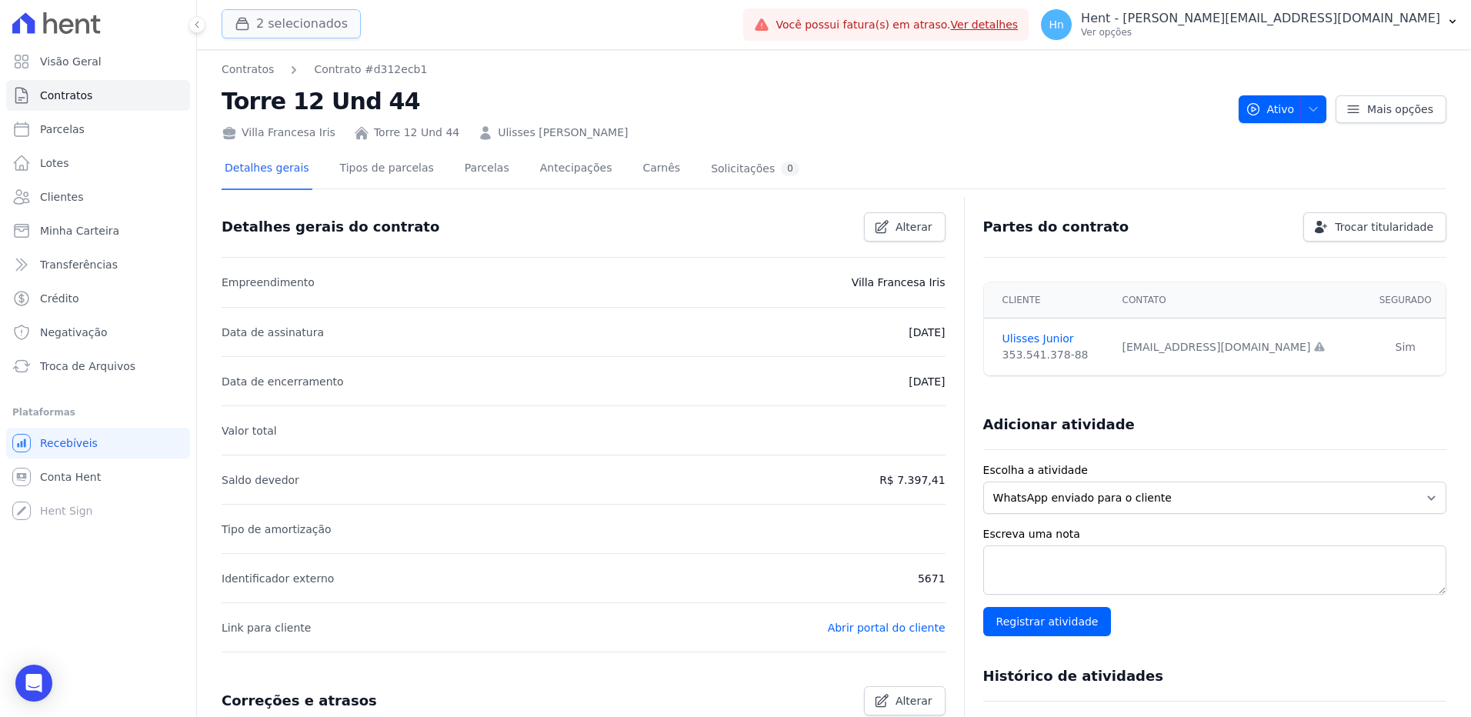
click at [326, 32] on button "2 selecionados" at bounding box center [291, 23] width 139 height 29
